Goal: Task Accomplishment & Management: Use online tool/utility

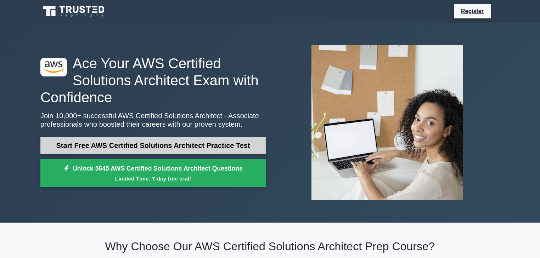
click at [172, 147] on link "Start Free AWS Certified Solutions Architect Practice Test" at bounding box center [152, 145] width 225 height 17
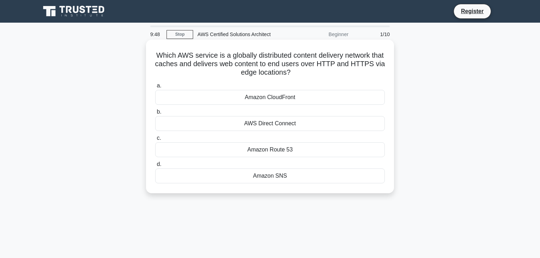
click at [270, 96] on div "Amazon CloudFront" at bounding box center [270, 97] width 230 height 15
click at [155, 88] on input "a. Amazon CloudFront" at bounding box center [155, 86] width 0 height 5
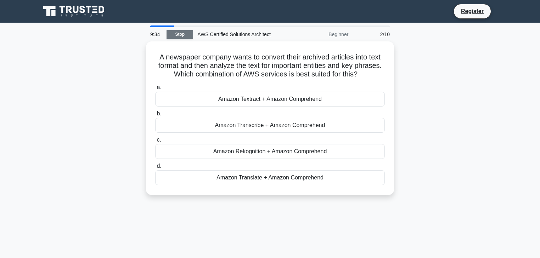
click at [176, 33] on link "Stop" at bounding box center [179, 34] width 27 height 9
